Goal: Task Accomplishment & Management: Use online tool/utility

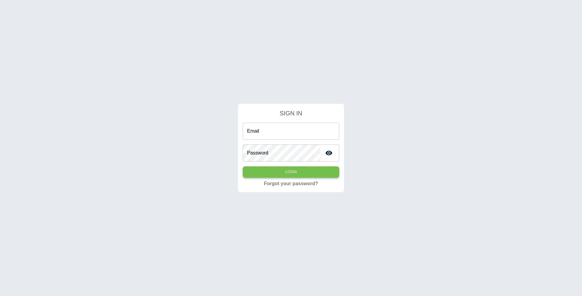
type input "**********"
click at [289, 169] on button "Login" at bounding box center [291, 171] width 96 height 11
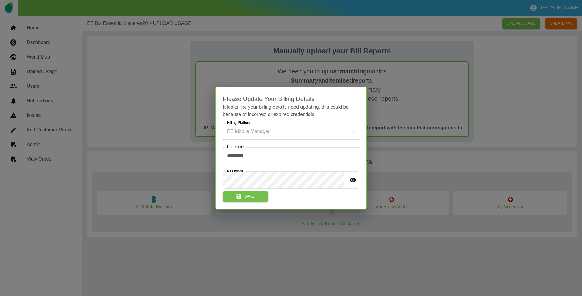
click at [146, 88] on div at bounding box center [291, 148] width 582 height 296
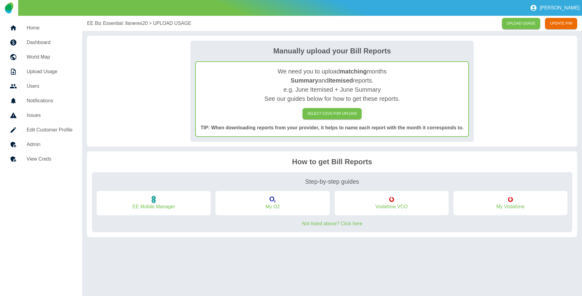
click at [43, 27] on h5 "Home" at bounding box center [50, 27] width 46 height 7
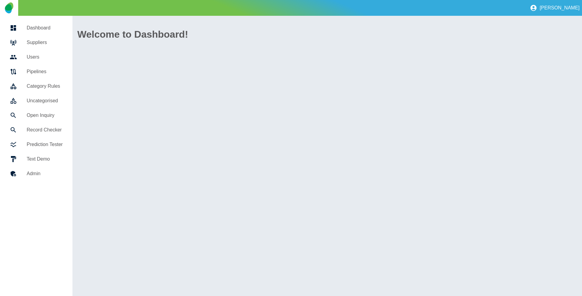
click at [39, 40] on h5 "Suppliers" at bounding box center [45, 42] width 36 height 7
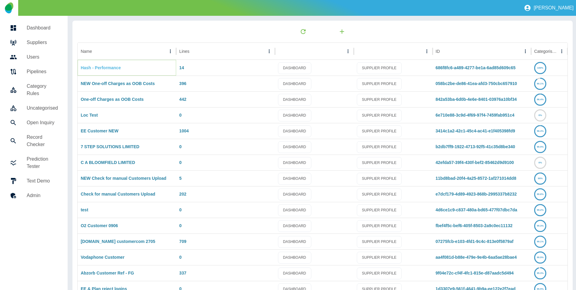
click at [109, 67] on link "Hash - Performance" at bounding box center [101, 67] width 40 height 5
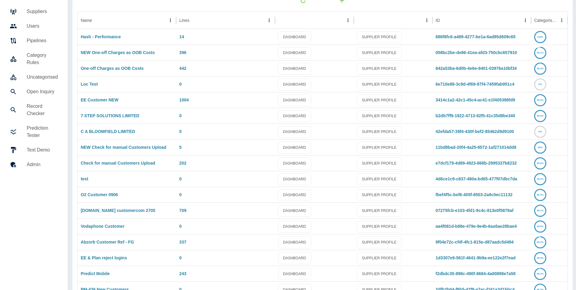
scroll to position [40, 0]
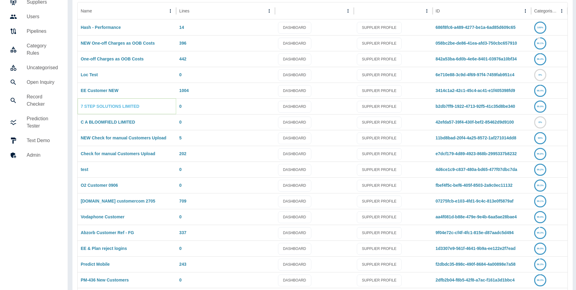
click at [123, 105] on link "7 STEP SOLUTIONS LIMITED" at bounding box center [110, 106] width 59 height 5
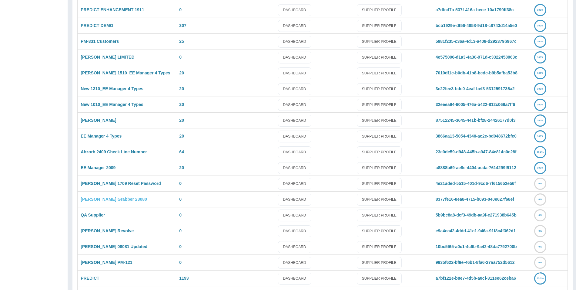
scroll to position [411, 0]
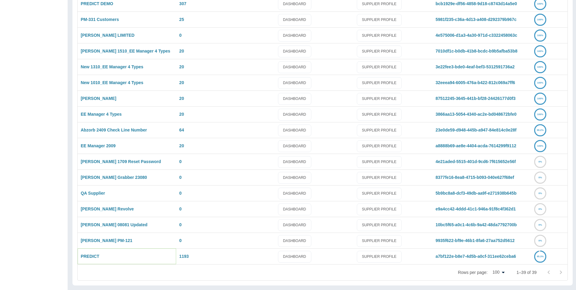
click at [90, 258] on div "PREDICT" at bounding box center [127, 256] width 99 height 16
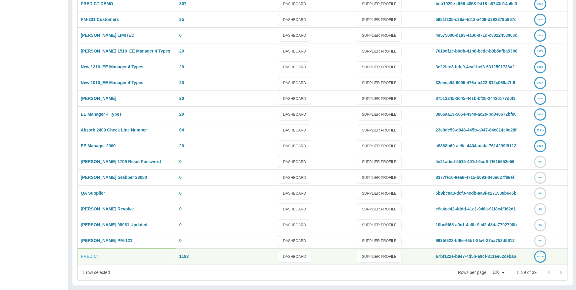
click at [91, 255] on link "PREDICT" at bounding box center [90, 255] width 18 height 5
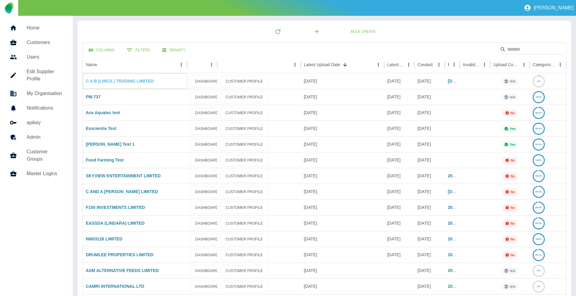
click at [132, 81] on link "C A B (LINCS.) TRADING LIMITED" at bounding box center [120, 81] width 68 height 5
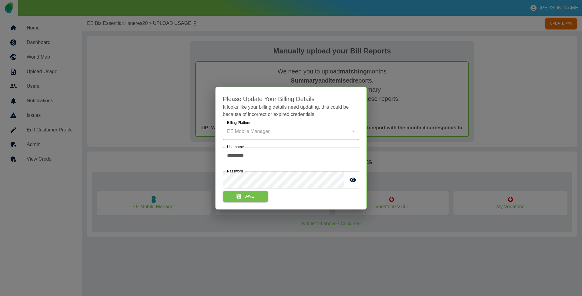
click at [42, 29] on div at bounding box center [291, 148] width 582 height 296
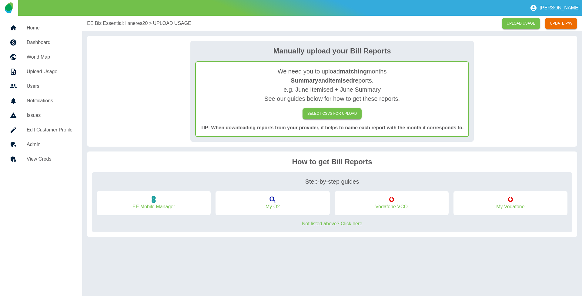
click at [41, 28] on h5 "Home" at bounding box center [50, 27] width 46 height 7
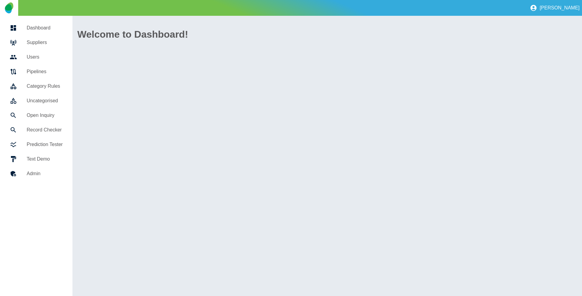
click at [40, 40] on h5 "Suppliers" at bounding box center [45, 42] width 36 height 7
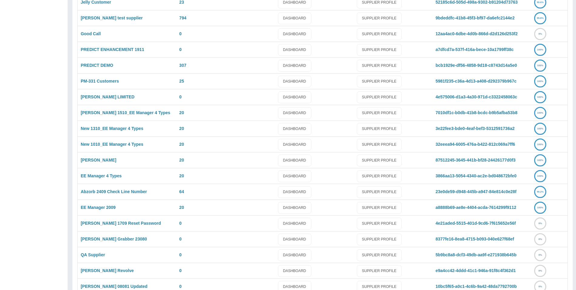
scroll to position [411, 0]
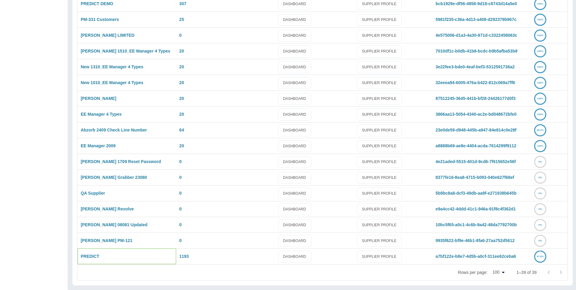
click at [82, 253] on div "PREDICT" at bounding box center [127, 256] width 99 height 16
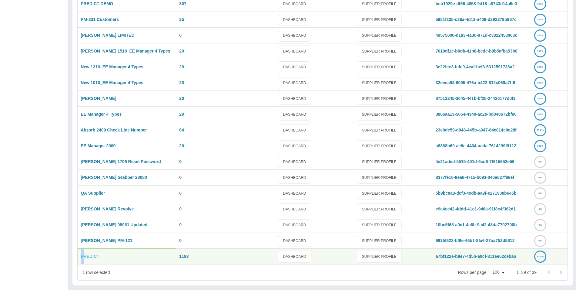
click at [88, 254] on link "PREDICT" at bounding box center [90, 255] width 18 height 5
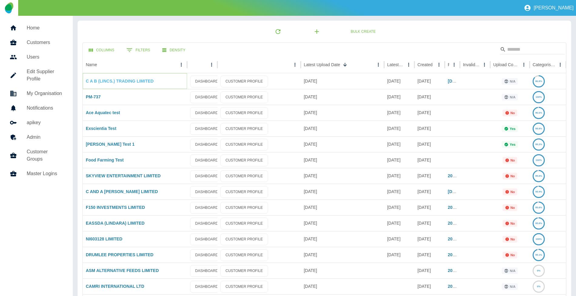
click at [125, 80] on link "C A B (LINCS.) TRADING LIMITED" at bounding box center [120, 81] width 68 height 5
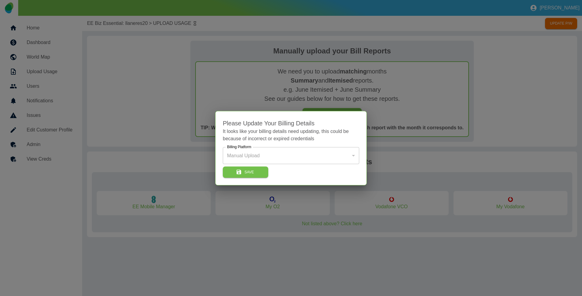
type input "*"
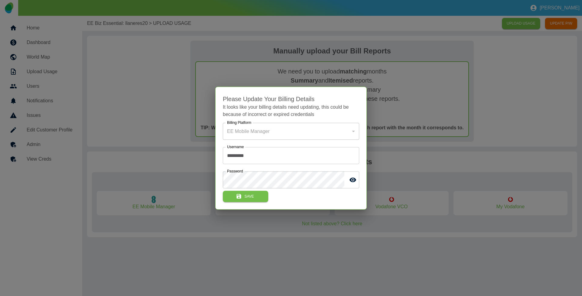
click at [37, 28] on div at bounding box center [291, 148] width 582 height 296
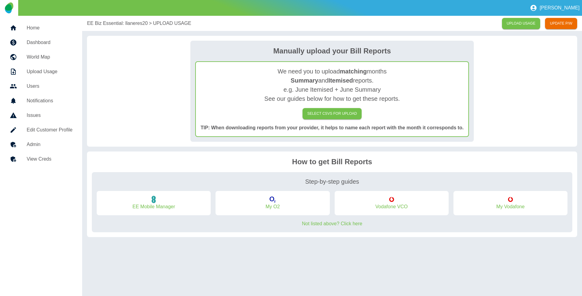
click at [38, 28] on h5 "Home" at bounding box center [50, 27] width 46 height 7
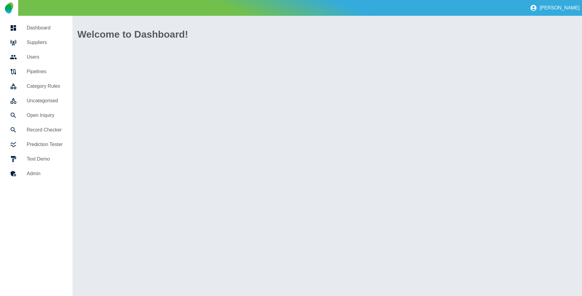
click at [39, 47] on link "Suppliers" at bounding box center [36, 42] width 63 height 15
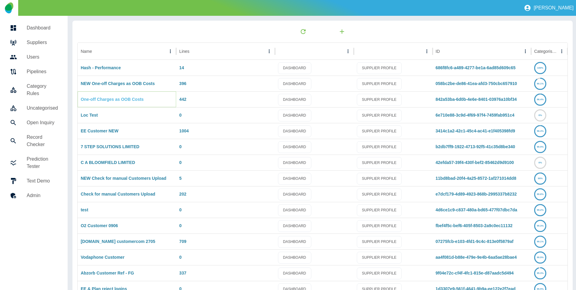
click at [113, 98] on link "One-off Charges as OOB Costs" at bounding box center [112, 99] width 63 height 5
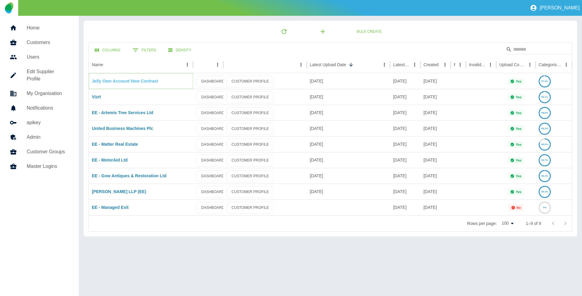
click at [120, 82] on link "Jelly Own Account New Contract" at bounding box center [125, 81] width 66 height 5
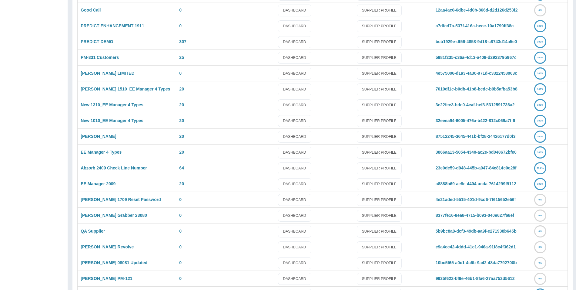
scroll to position [411, 0]
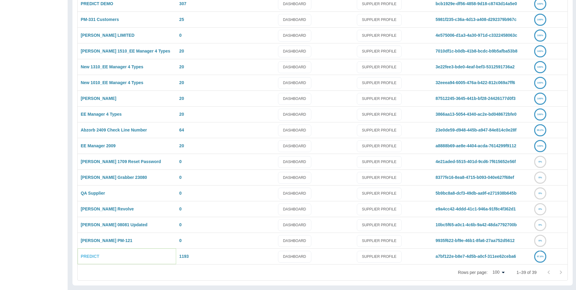
click at [87, 253] on link "PREDICT" at bounding box center [90, 255] width 18 height 5
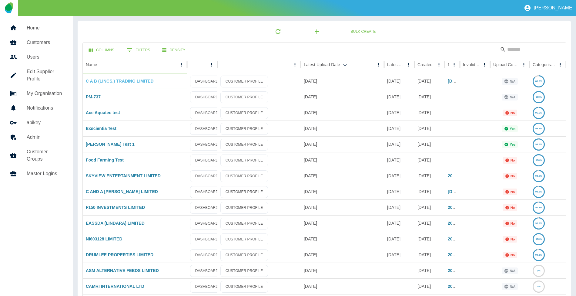
click at [112, 81] on link "C A B (LINCS.) TRADING LIMITED" at bounding box center [120, 81] width 68 height 5
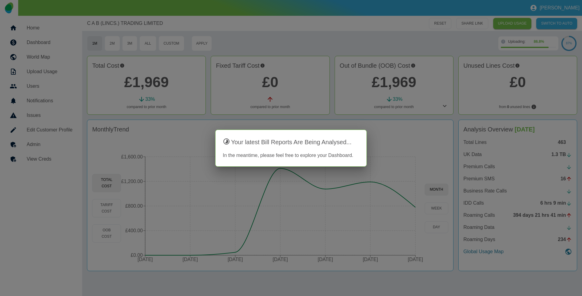
click at [28, 148] on div at bounding box center [291, 148] width 582 height 296
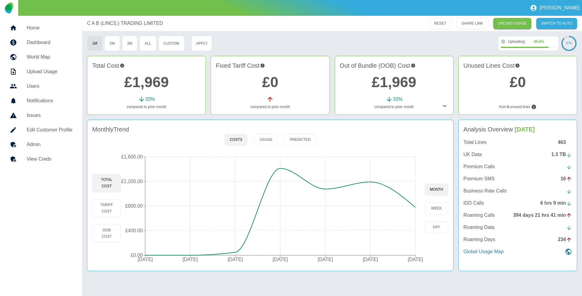
click at [50, 142] on h5 "Admin" at bounding box center [50, 144] width 46 height 7
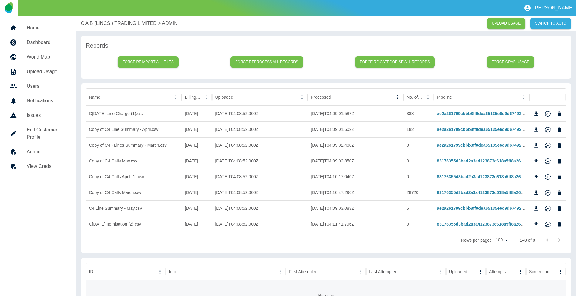
click at [561, 114] on icon "Delete" at bounding box center [559, 114] width 6 height 6
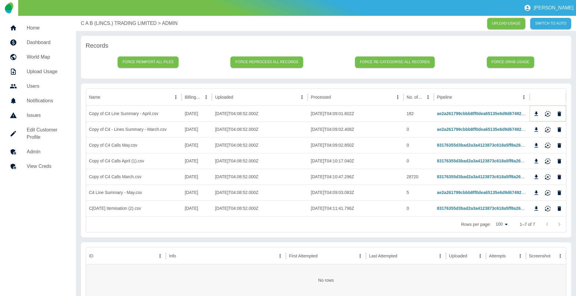
click at [561, 114] on icon "Delete" at bounding box center [560, 113] width 4 height 5
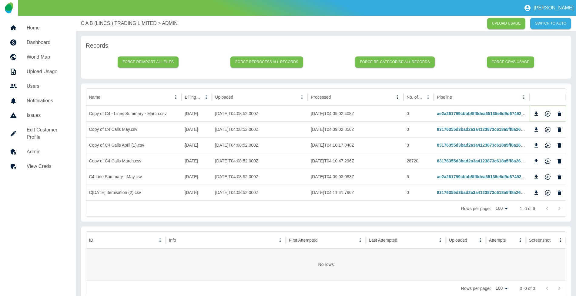
click at [560, 113] on icon "Delete" at bounding box center [560, 113] width 4 height 5
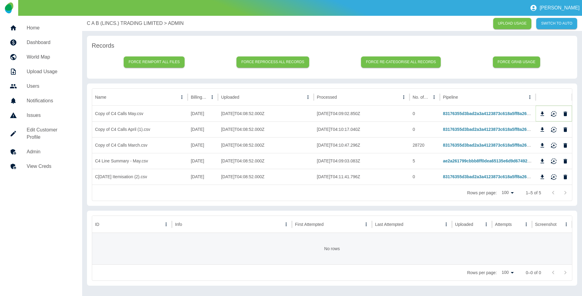
click at [560, 113] on div at bounding box center [554, 113] width 32 height 9
click at [568, 115] on icon "Delete" at bounding box center [565, 114] width 6 height 6
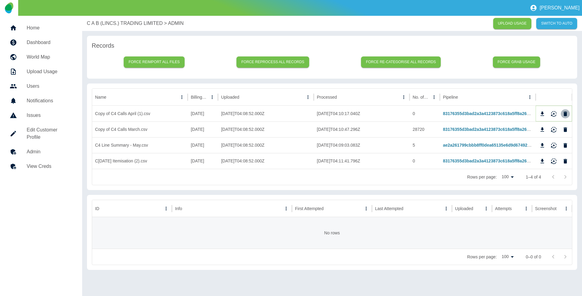
click at [566, 113] on icon "Delete" at bounding box center [566, 113] width 4 height 5
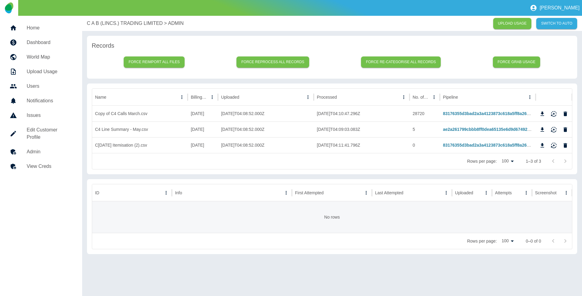
click at [119, 24] on p "C A B (LINCS.) TRADING LIMITED" at bounding box center [125, 23] width 76 height 7
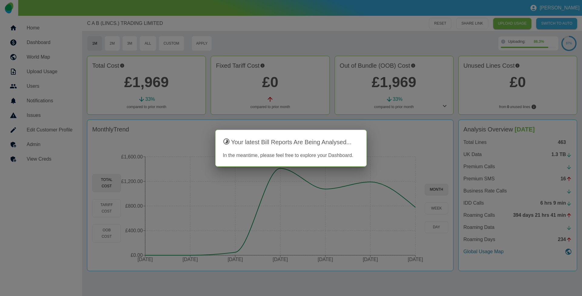
click at [46, 154] on div at bounding box center [291, 148] width 582 height 296
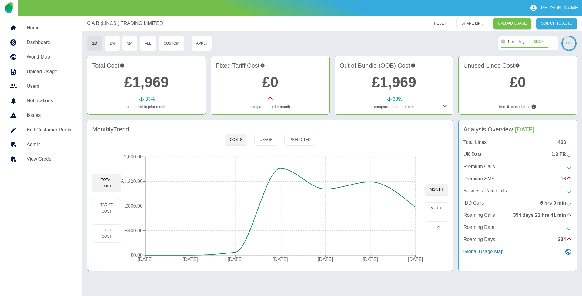
click at [44, 145] on h5 "Admin" at bounding box center [50, 144] width 46 height 7
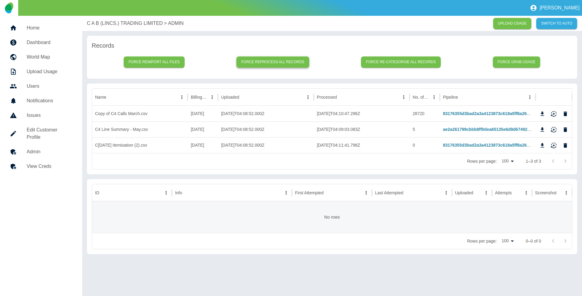
click at [261, 60] on button "Force reprocess all records" at bounding box center [272, 61] width 73 height 11
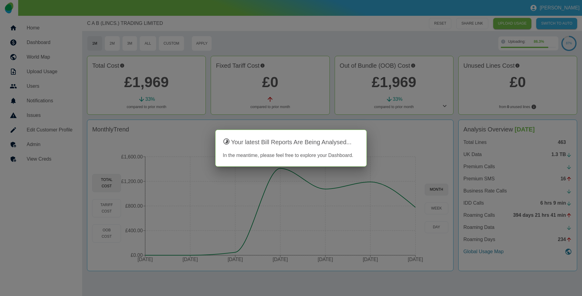
click at [41, 142] on div at bounding box center [291, 148] width 582 height 296
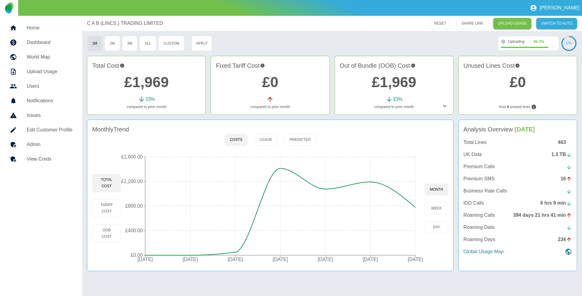
click at [41, 144] on h5 "Admin" at bounding box center [50, 144] width 46 height 7
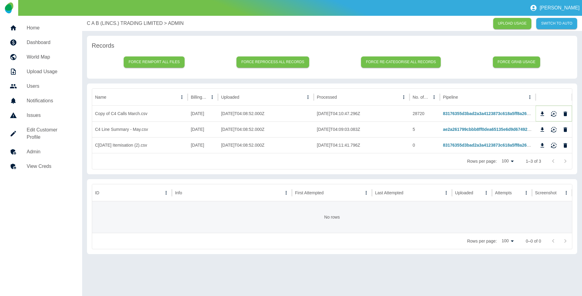
click at [564, 115] on icon "Delete" at bounding box center [566, 113] width 4 height 5
click at [564, 113] on icon "Delete" at bounding box center [566, 113] width 4 height 5
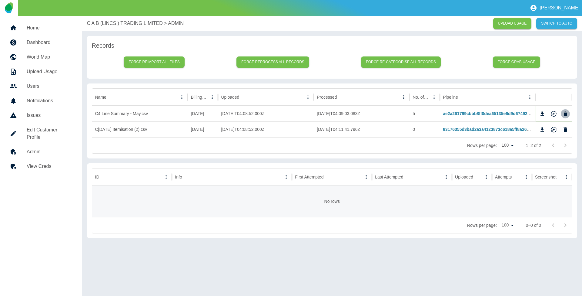
click at [564, 113] on icon "Delete" at bounding box center [566, 113] width 4 height 5
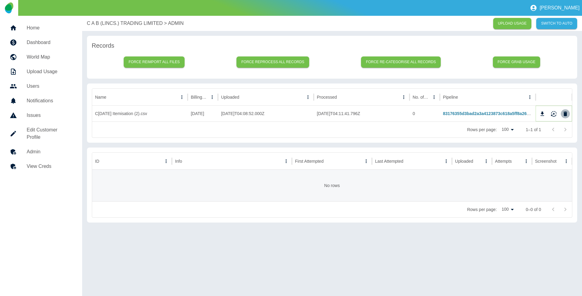
click at [564, 113] on icon "Delete" at bounding box center [566, 113] width 4 height 5
click at [568, 114] on icon "Delete" at bounding box center [565, 114] width 6 height 6
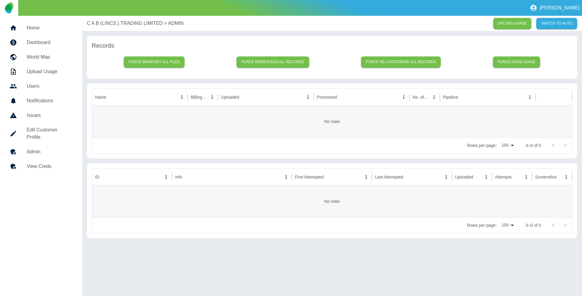
click at [146, 24] on p "C A B (LINCS.) TRADING LIMITED" at bounding box center [125, 23] width 76 height 7
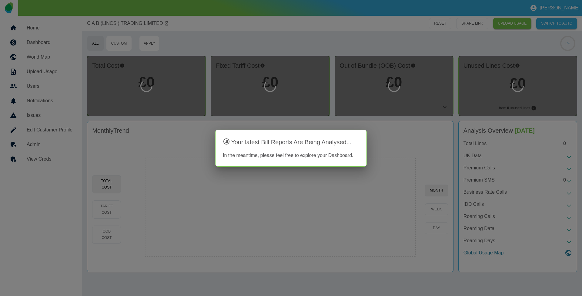
click at [227, 37] on div at bounding box center [291, 148] width 582 height 296
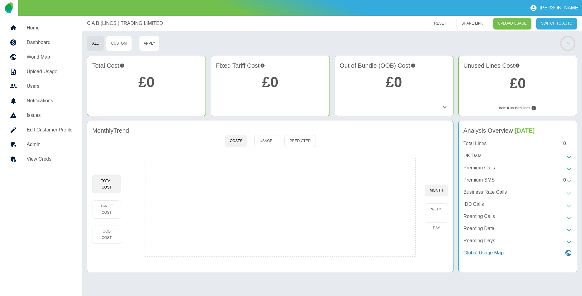
click at [52, 142] on h5 "Admin" at bounding box center [50, 144] width 46 height 7
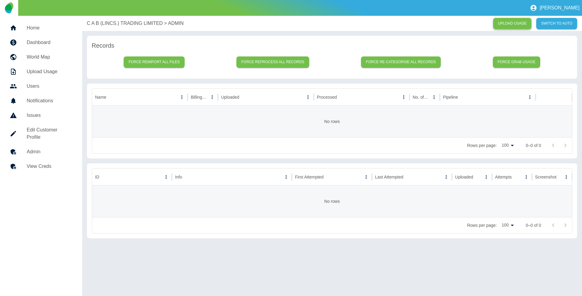
click at [510, 22] on link "UPLOAD USAGE" at bounding box center [512, 23] width 39 height 11
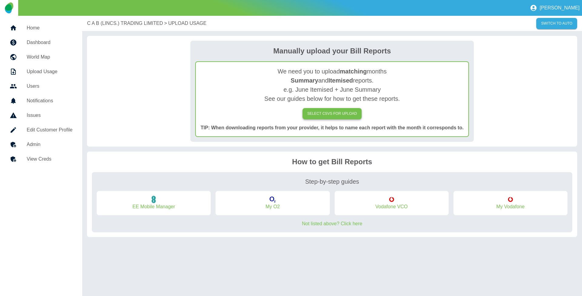
click at [332, 114] on label "SELECT CSVs FOR UPLOAD" at bounding box center [332, 113] width 59 height 11
click at [0, 0] on input "SELECT CSVs FOR UPLOAD" at bounding box center [0, 0] width 0 height 0
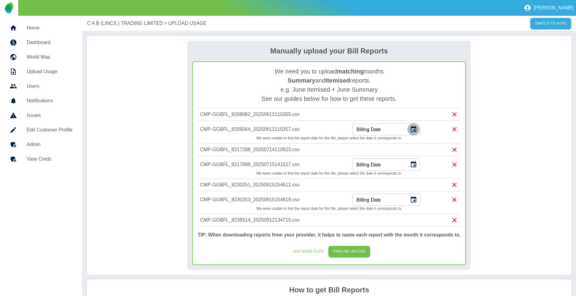
click at [416, 129] on icon "Choose date" at bounding box center [413, 129] width 5 height 6
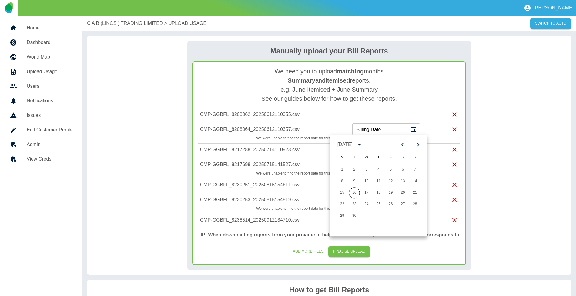
click at [401, 143] on icon "Previous month" at bounding box center [402, 144] width 7 height 7
click at [403, 142] on icon "Previous month" at bounding box center [402, 144] width 7 height 7
click at [415, 142] on icon "Next month" at bounding box center [418, 144] width 7 height 7
click at [390, 169] on button "1" at bounding box center [390, 169] width 11 height 11
type input "**********"
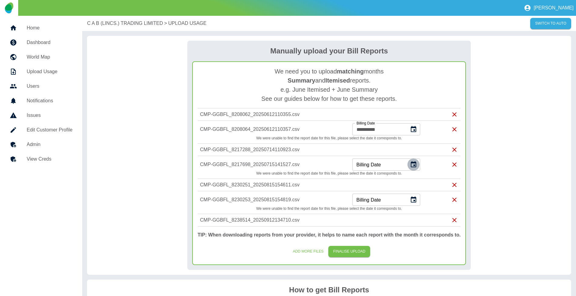
click at [417, 163] on icon "Choose date" at bounding box center [413, 164] width 7 height 7
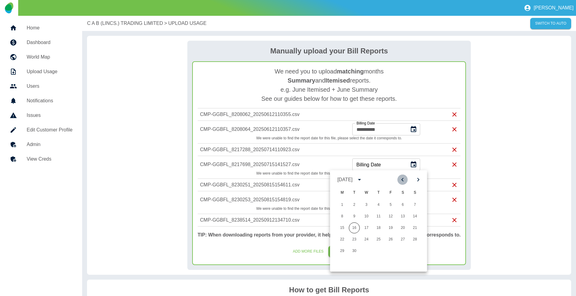
click at [402, 181] on icon "Previous month" at bounding box center [402, 179] width 7 height 7
click at [354, 203] on button "1" at bounding box center [354, 204] width 11 height 11
type input "**********"
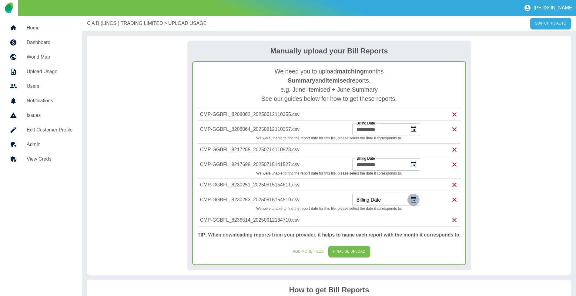
click at [417, 200] on icon "Choose date" at bounding box center [413, 199] width 7 height 7
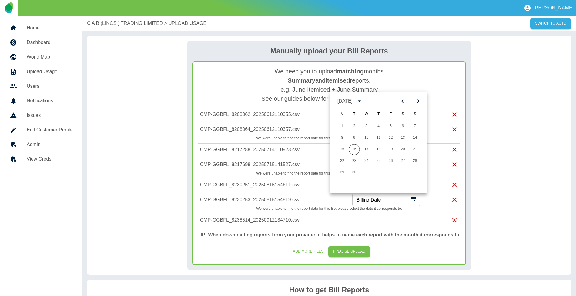
click at [402, 99] on icon "Previous month" at bounding box center [402, 100] width 7 height 7
click at [412, 125] on button "1" at bounding box center [415, 126] width 11 height 11
type input "**********"
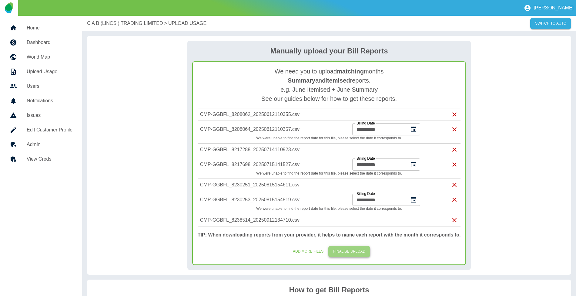
click at [358, 251] on button "FINALISE UPLOAD" at bounding box center [349, 251] width 42 height 11
